Goal: Book appointment/travel/reservation

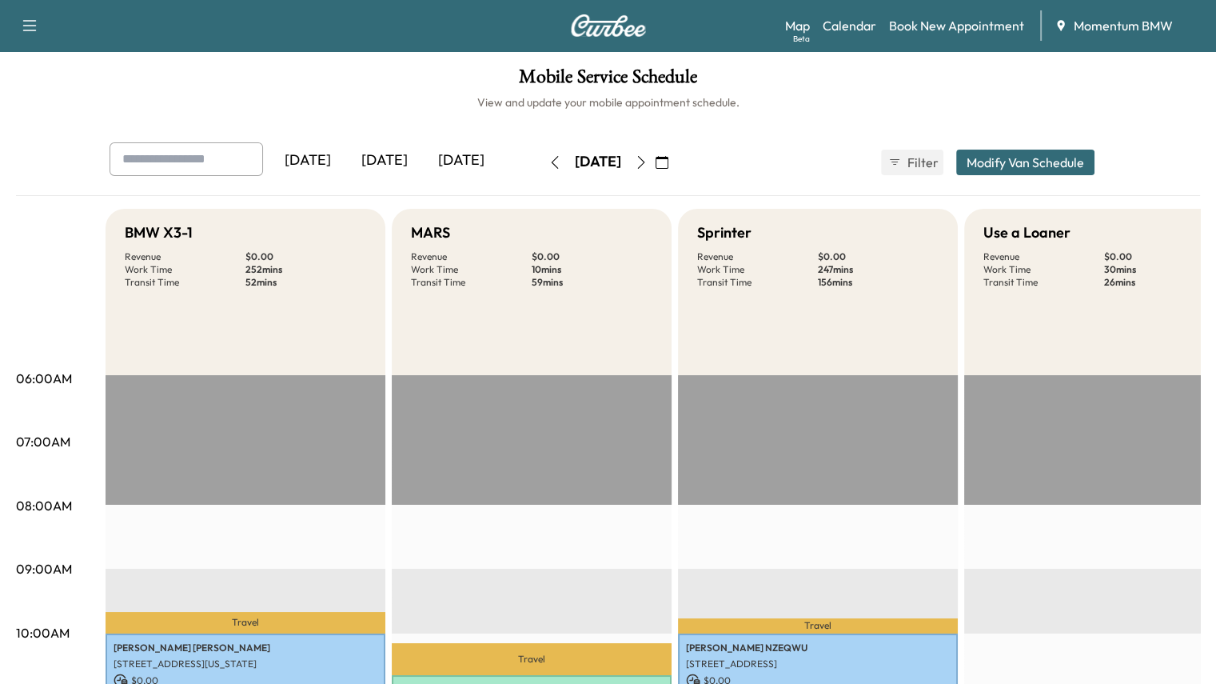
click at [549, 162] on icon "button" at bounding box center [555, 162] width 13 height 13
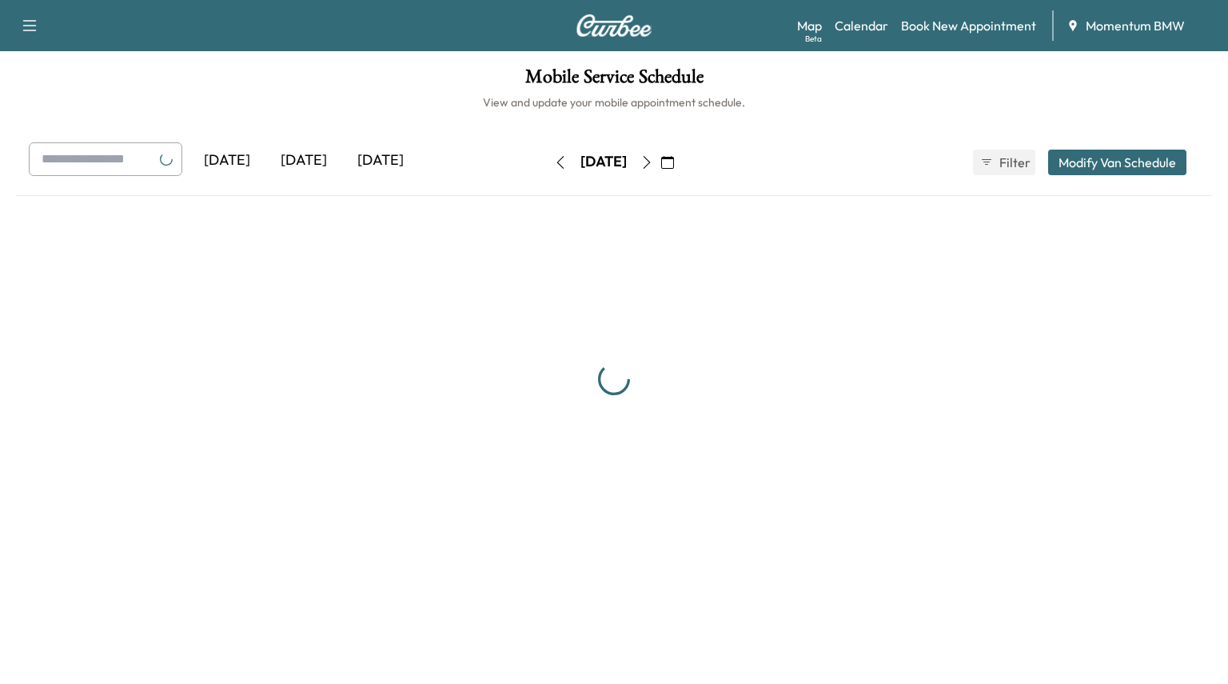
click at [547, 162] on button "button" at bounding box center [560, 163] width 27 height 26
click at [554, 162] on icon "button" at bounding box center [560, 162] width 13 height 13
click at [547, 162] on button "button" at bounding box center [560, 163] width 27 height 26
click at [554, 162] on icon "button" at bounding box center [560, 162] width 13 height 13
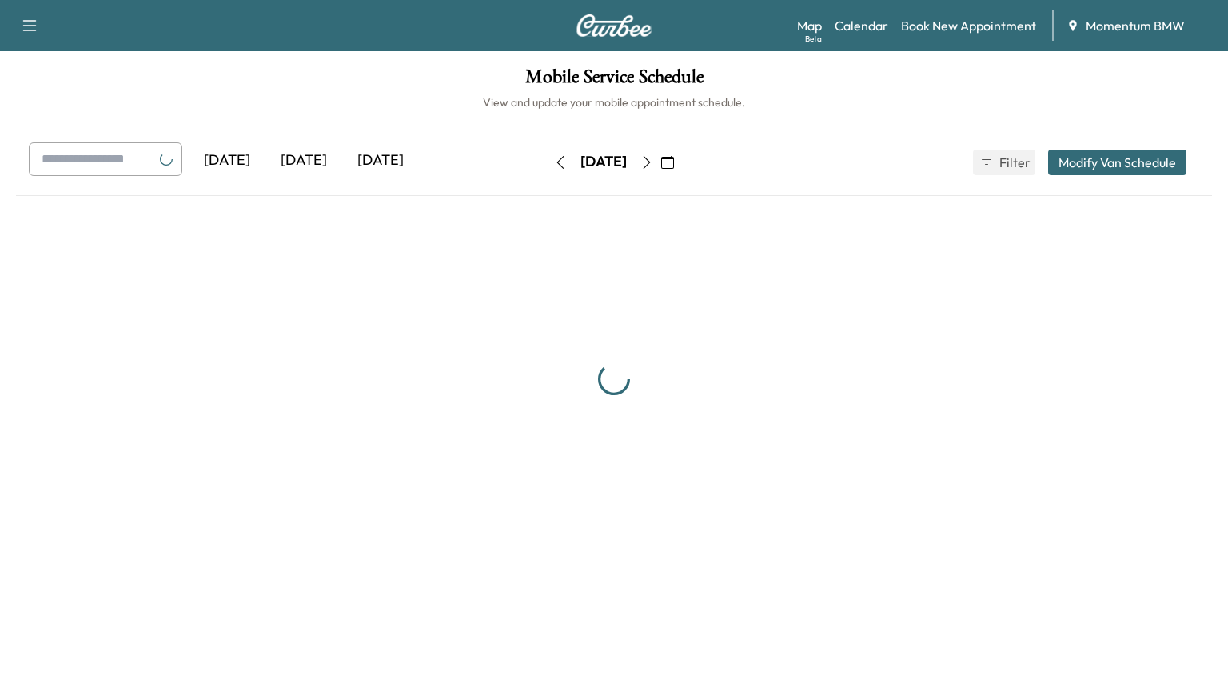
click at [554, 162] on icon "button" at bounding box center [560, 162] width 13 height 13
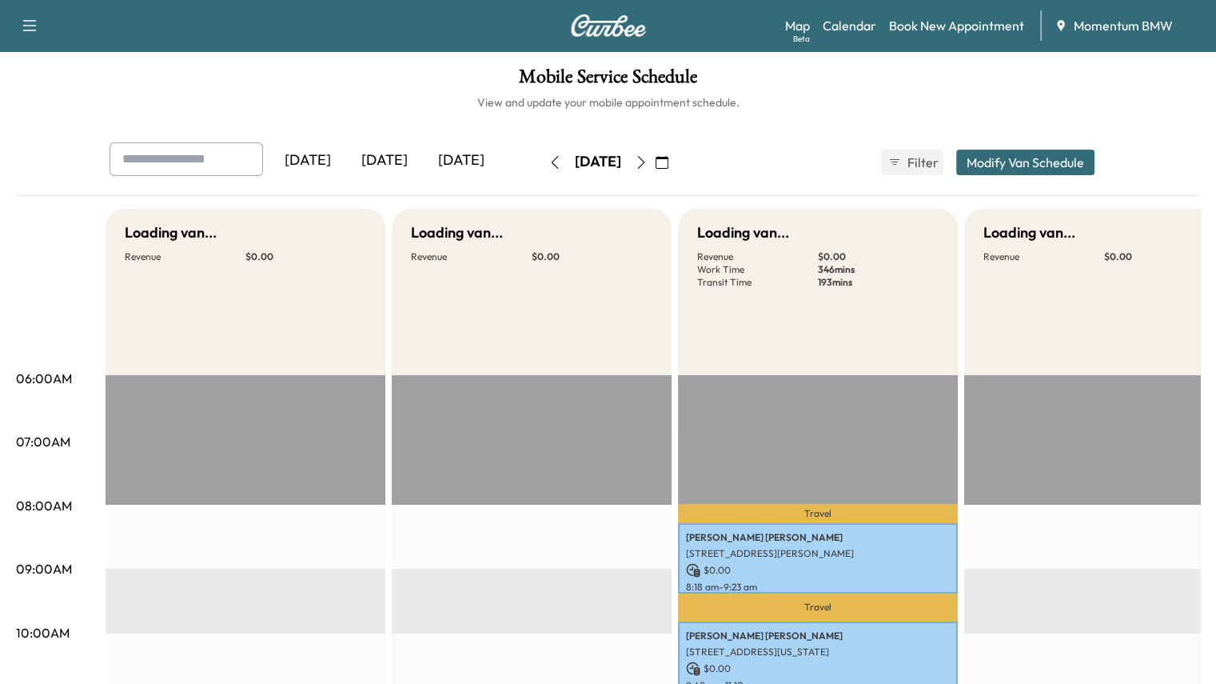
click at [549, 162] on icon "button" at bounding box center [555, 162] width 13 height 13
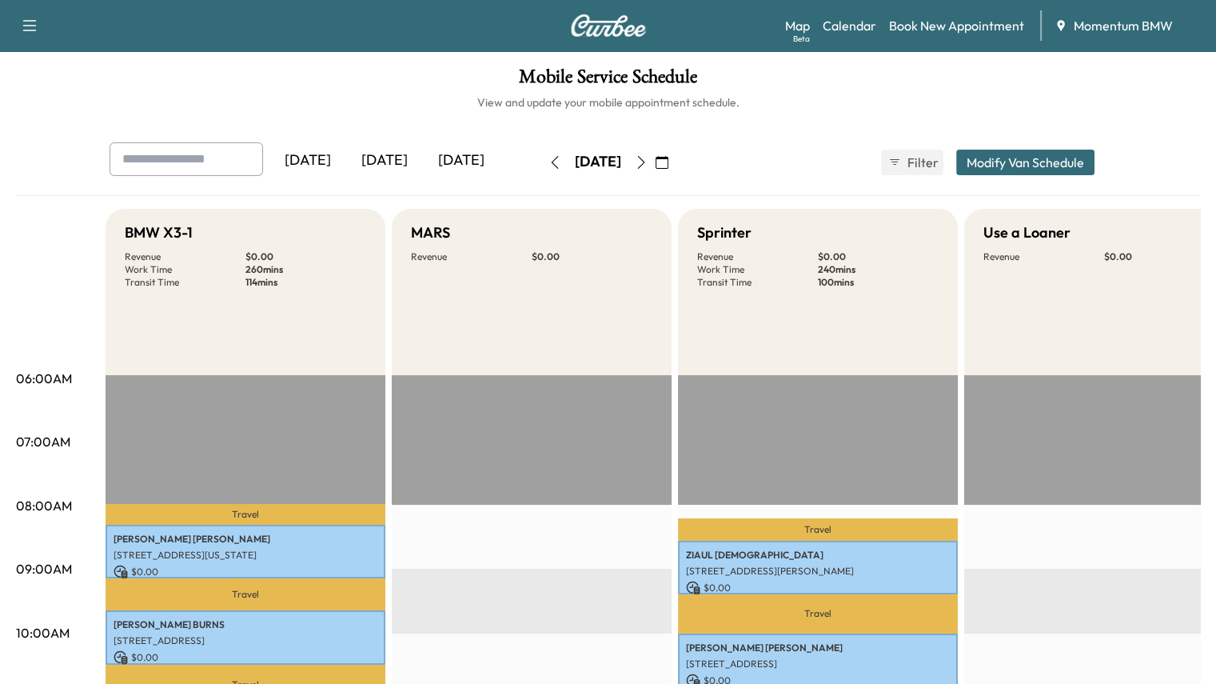
click at [648, 163] on icon "button" at bounding box center [641, 162] width 13 height 13
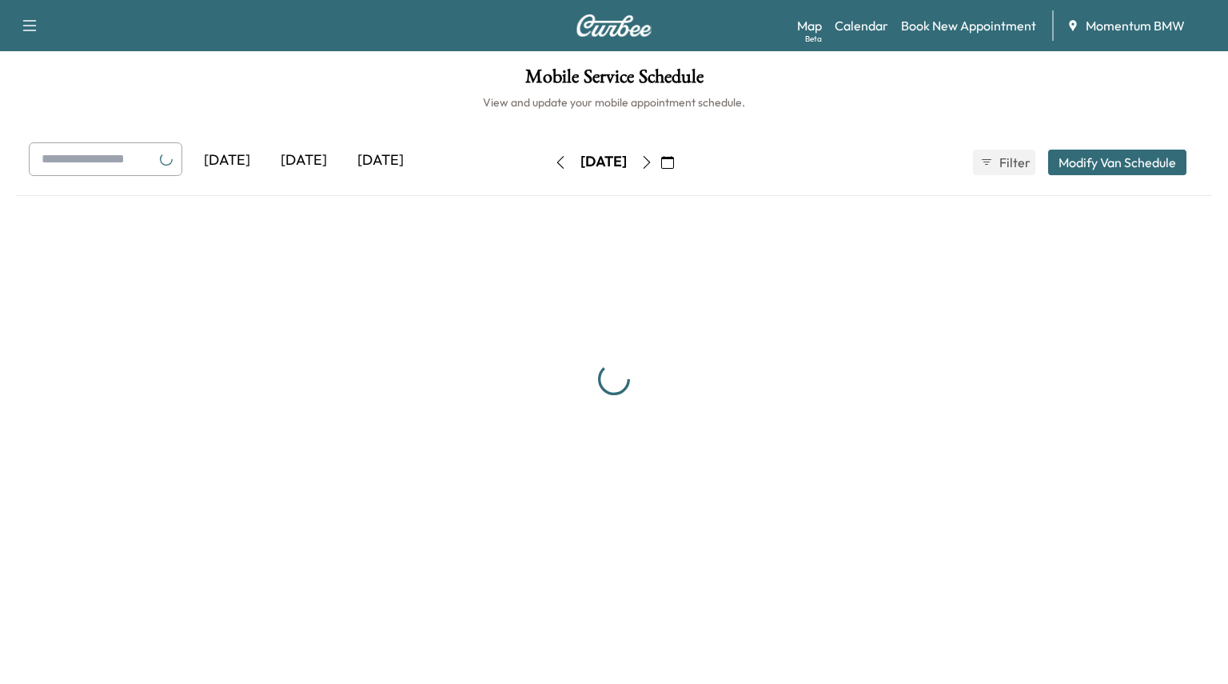
click at [653, 162] on icon "button" at bounding box center [647, 162] width 13 height 13
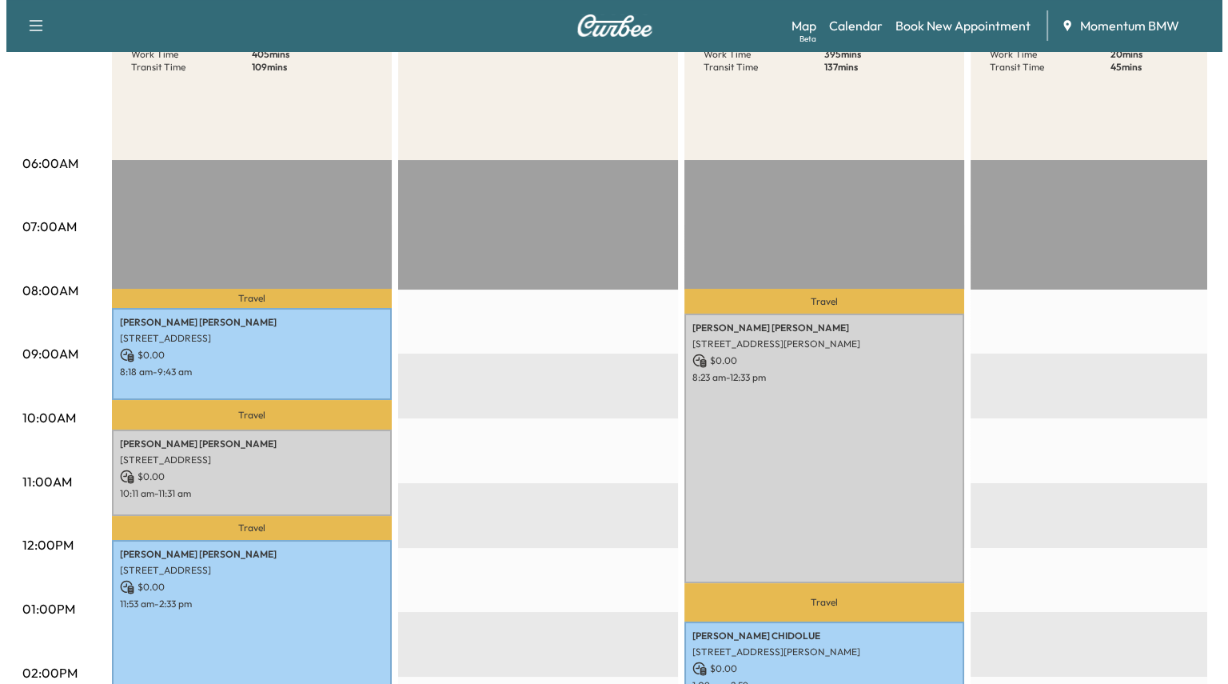
scroll to position [240, 0]
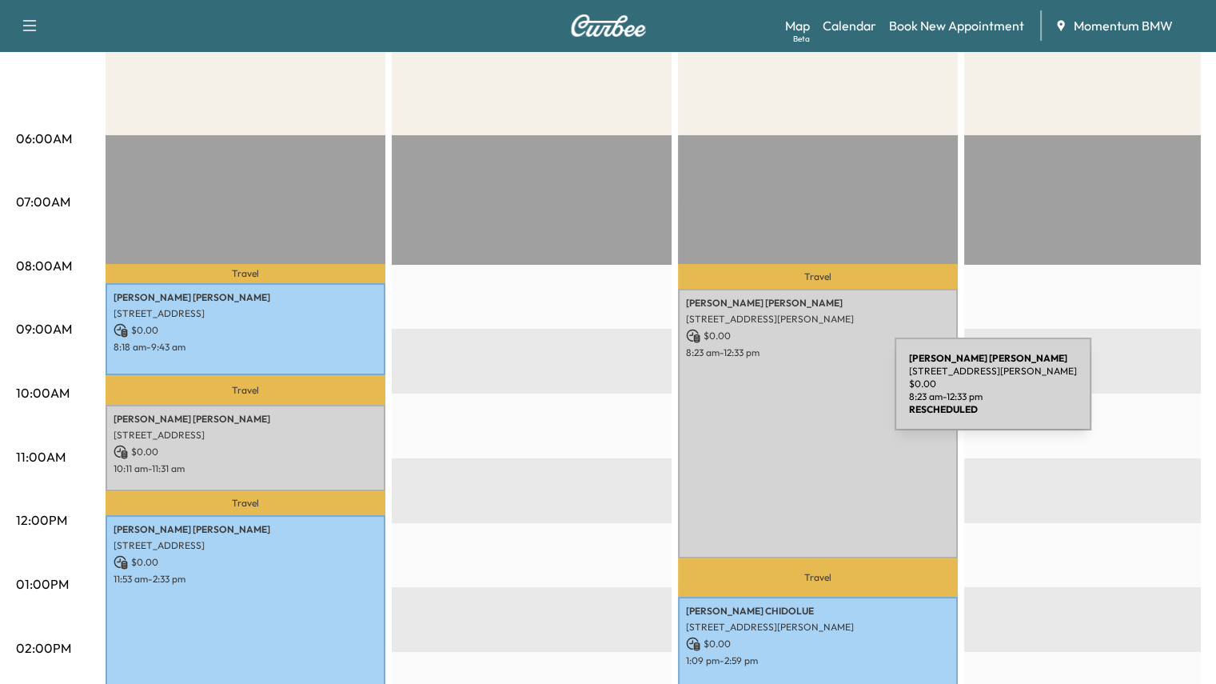
click at [775, 394] on div "[PERSON_NAME] [STREET_ADDRESS] $ 0.00 8:23 am - 12:33 pm" at bounding box center [818, 423] width 280 height 269
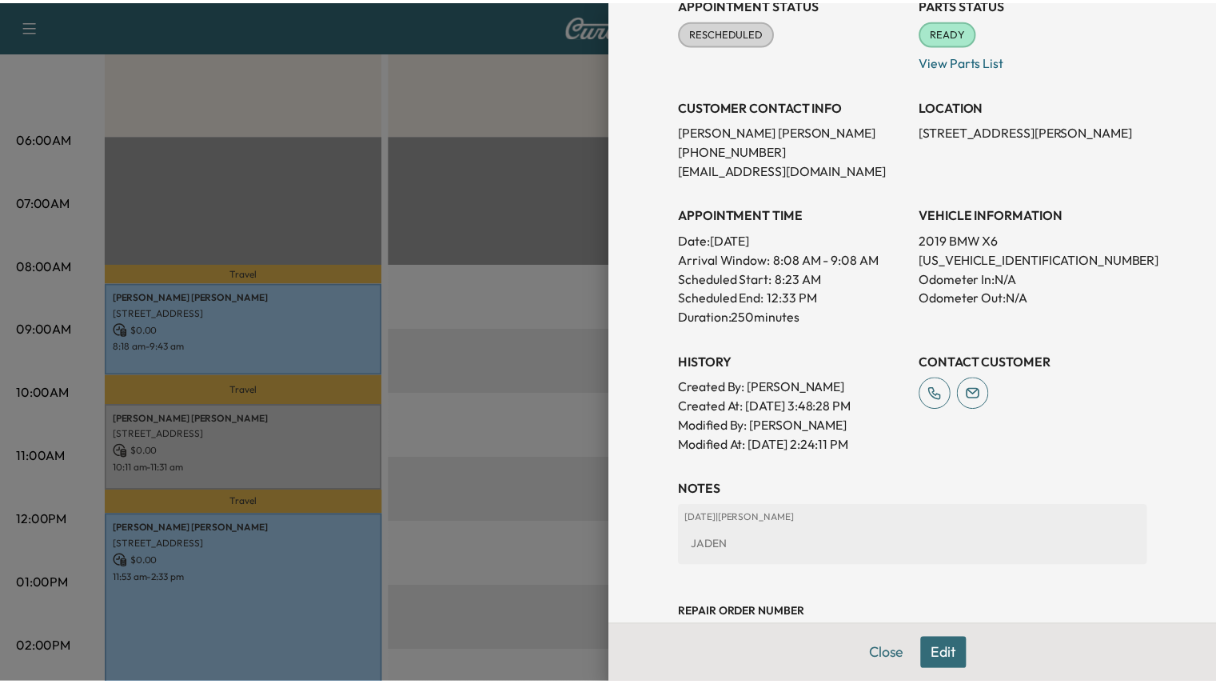
scroll to position [371, 0]
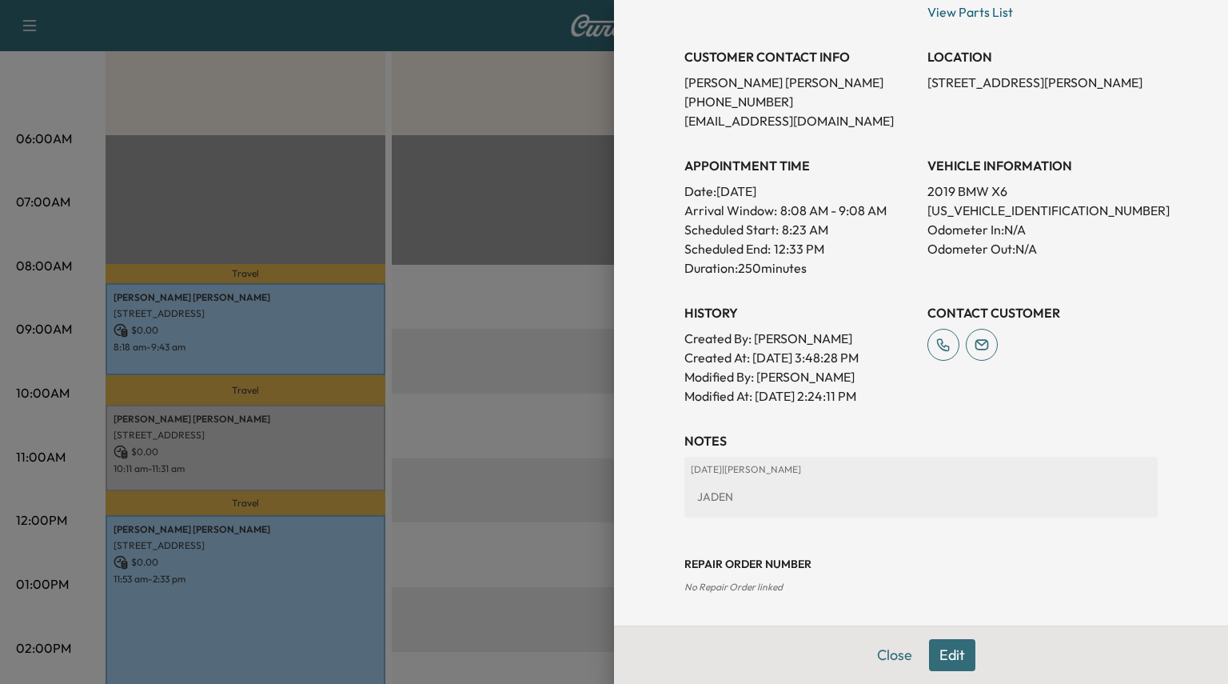
drag, startPoint x: 881, startPoint y: 654, endPoint x: 876, endPoint y: 647, distance: 8.6
click at [880, 654] on button "Close" at bounding box center [895, 655] width 56 height 32
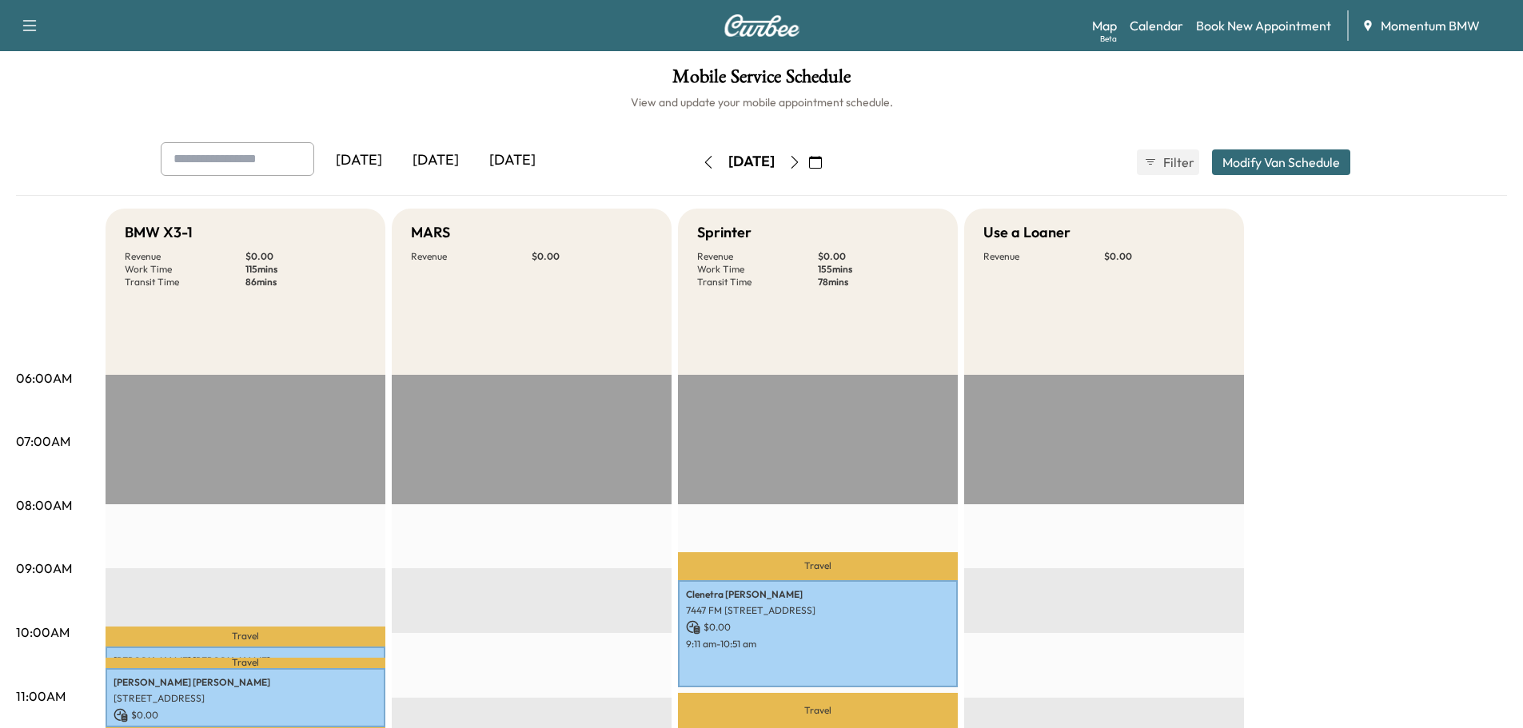
scroll to position [240, 0]
